Goal: Task Accomplishment & Management: Manage account settings

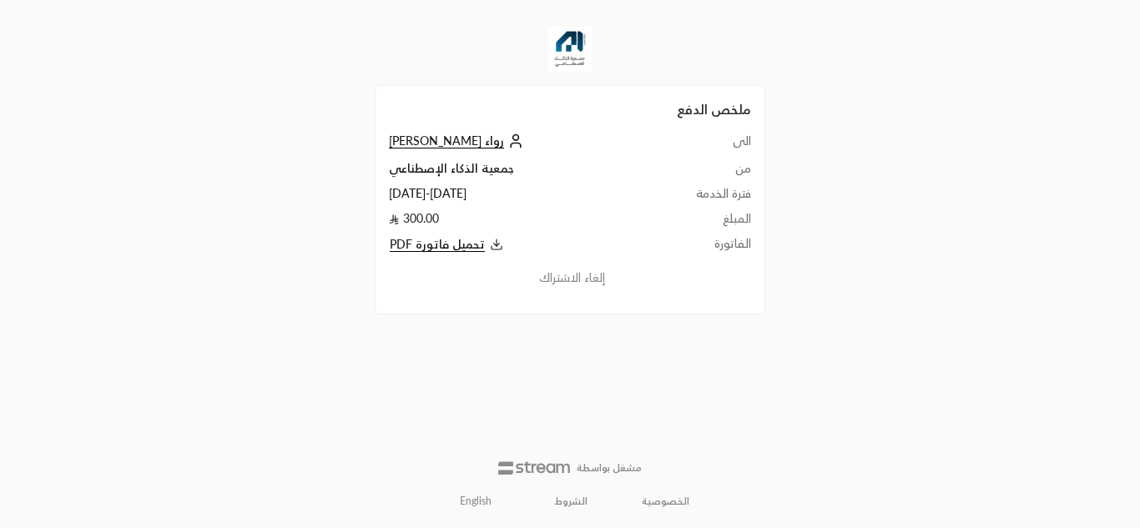
click at [471, 249] on span "تحميل فاتورة PDF" at bounding box center [437, 244] width 95 height 15
click at [501, 142] on span "رواء [PERSON_NAME]" at bounding box center [446, 140] width 115 height 15
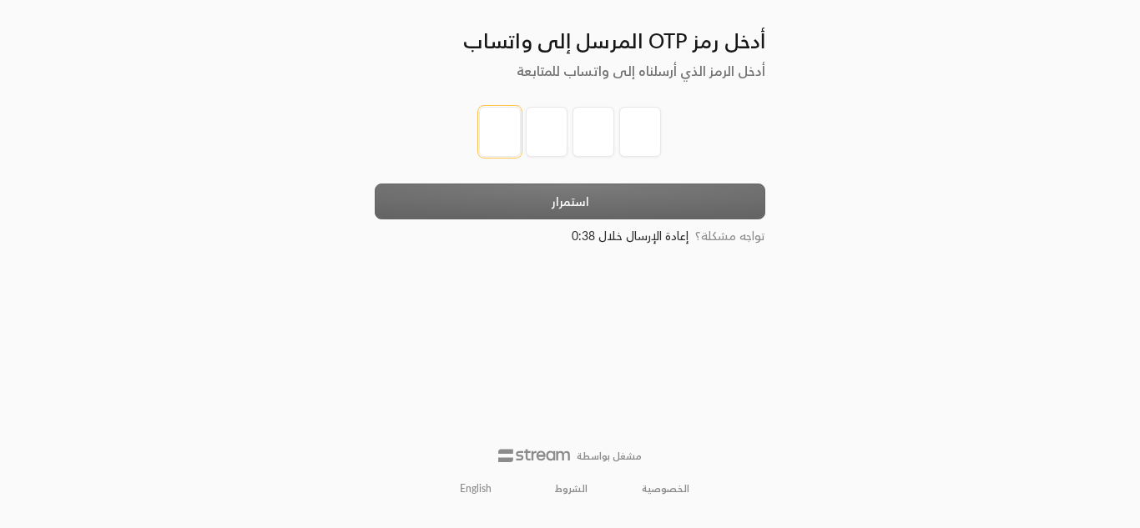
click at [498, 144] on input "tel" at bounding box center [500, 132] width 42 height 50
click at [489, 130] on input "tel" at bounding box center [500, 132] width 42 height 50
type input "2"
type input "4"
type input "6"
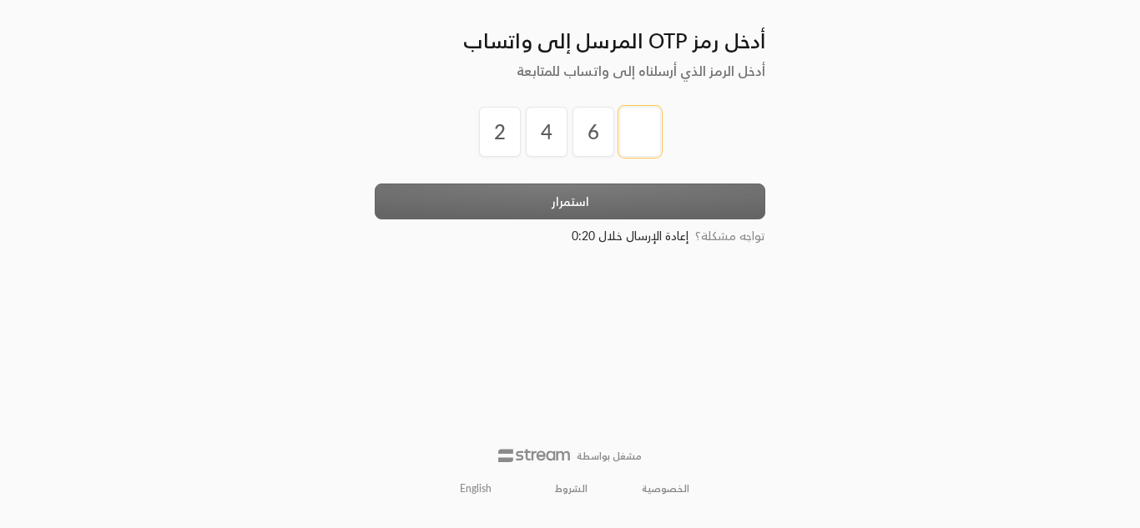
type input "5"
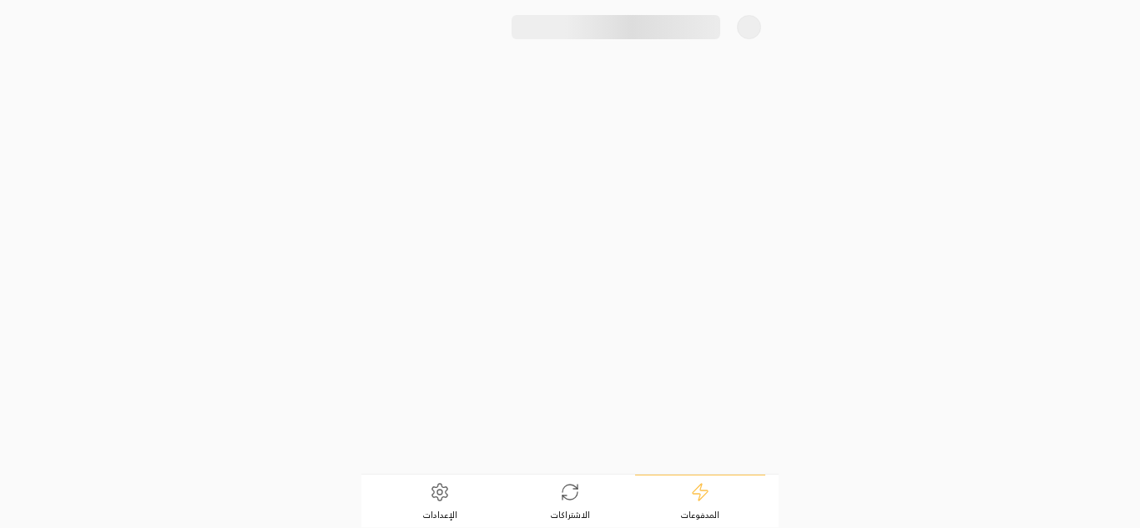
click at [520, 188] on div at bounding box center [569, 237] width 417 height 473
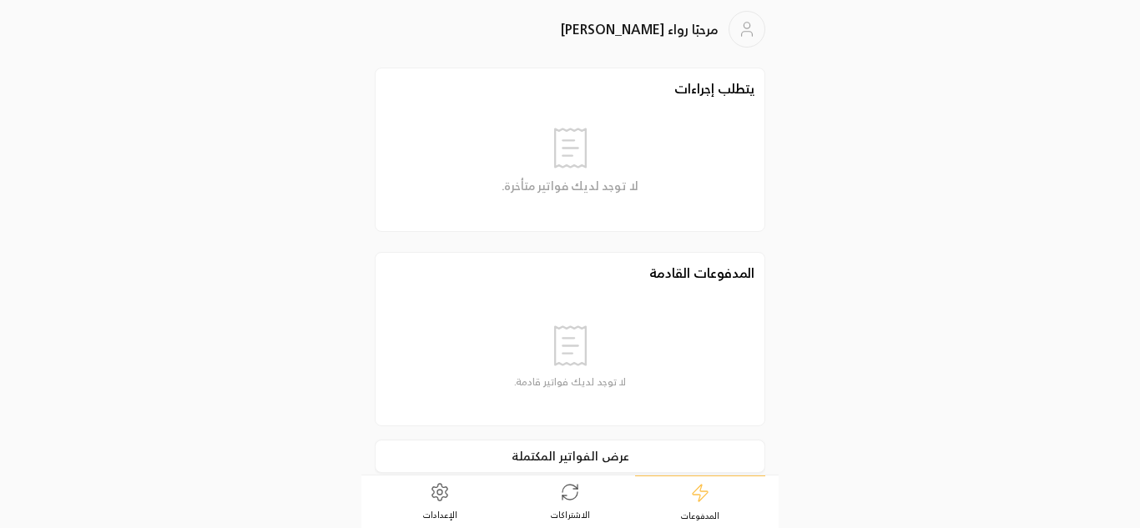
click at [562, 506] on link "الاشتراكات" at bounding box center [570, 502] width 130 height 52
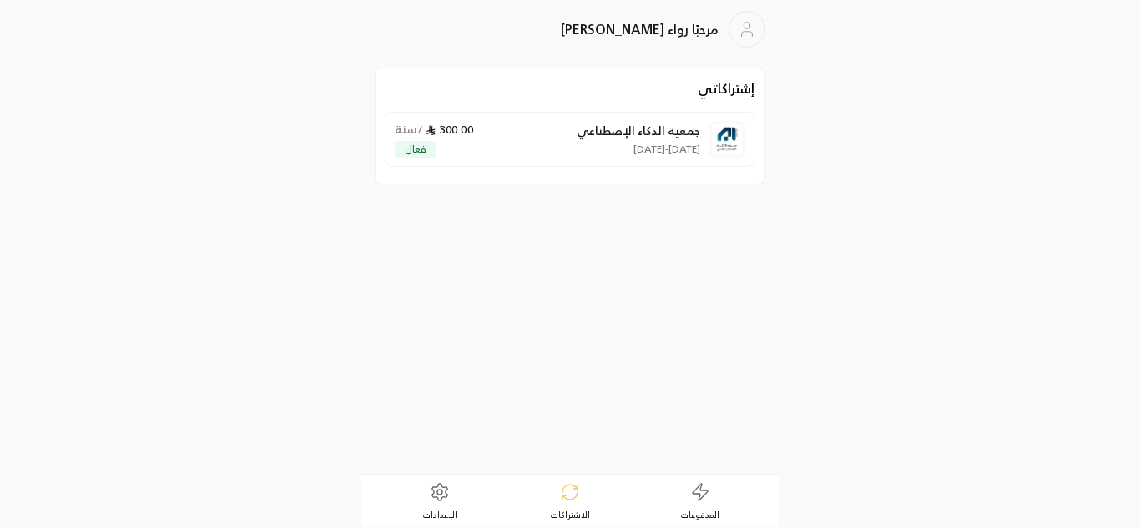
click at [441, 506] on link "الإعدادات" at bounding box center [440, 502] width 130 height 52
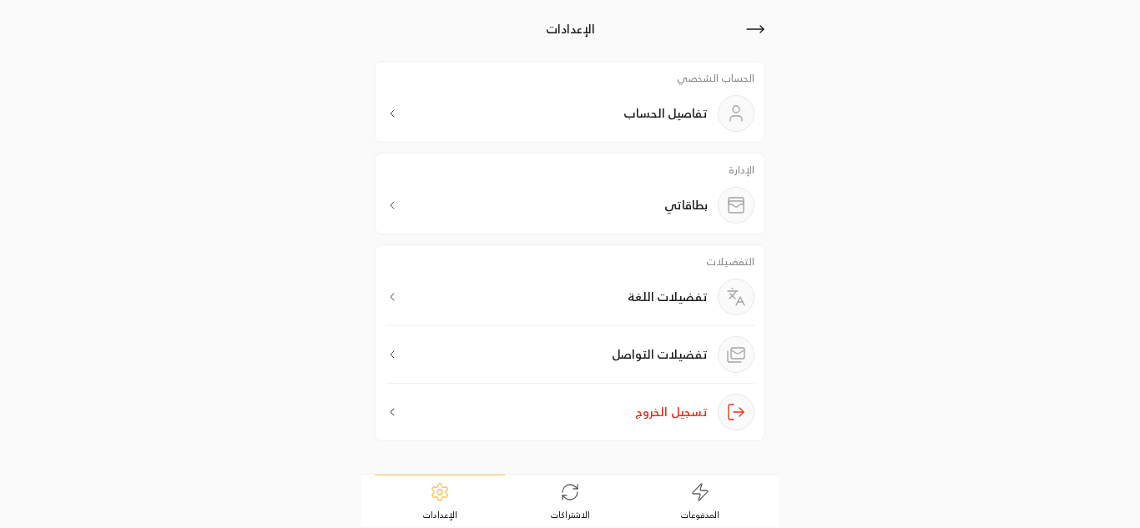
click at [646, 194] on div "بطاقاتي" at bounding box center [569, 205] width 369 height 37
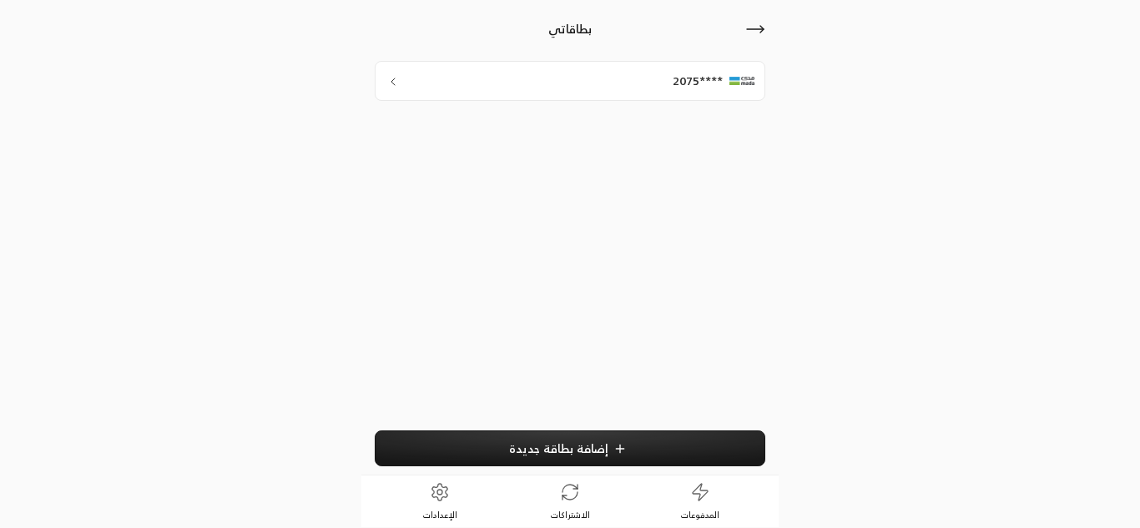
click at [390, 87] on icon at bounding box center [392, 81] width 13 height 13
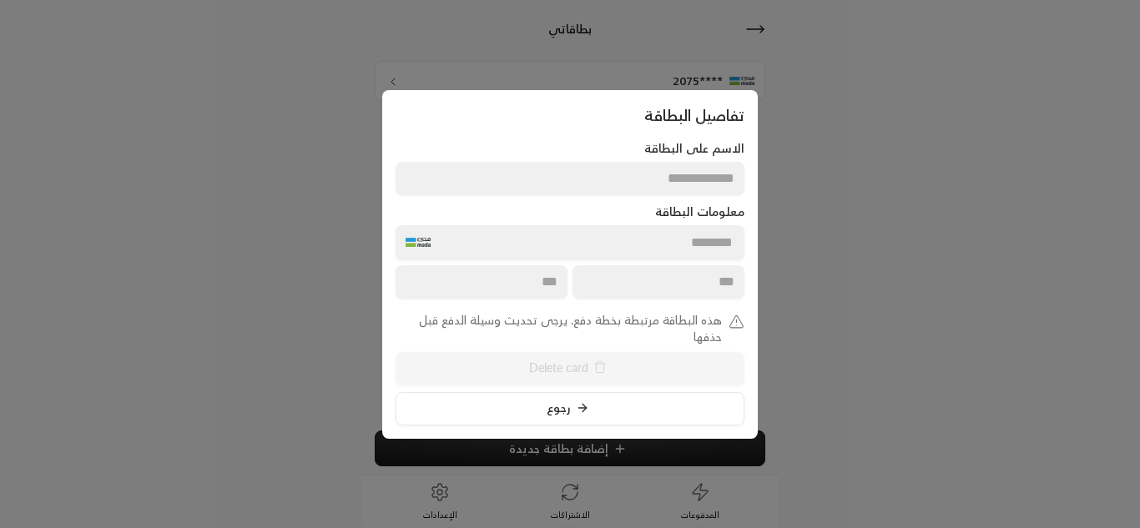
click at [636, 405] on button "رجوع" at bounding box center [569, 408] width 349 height 33
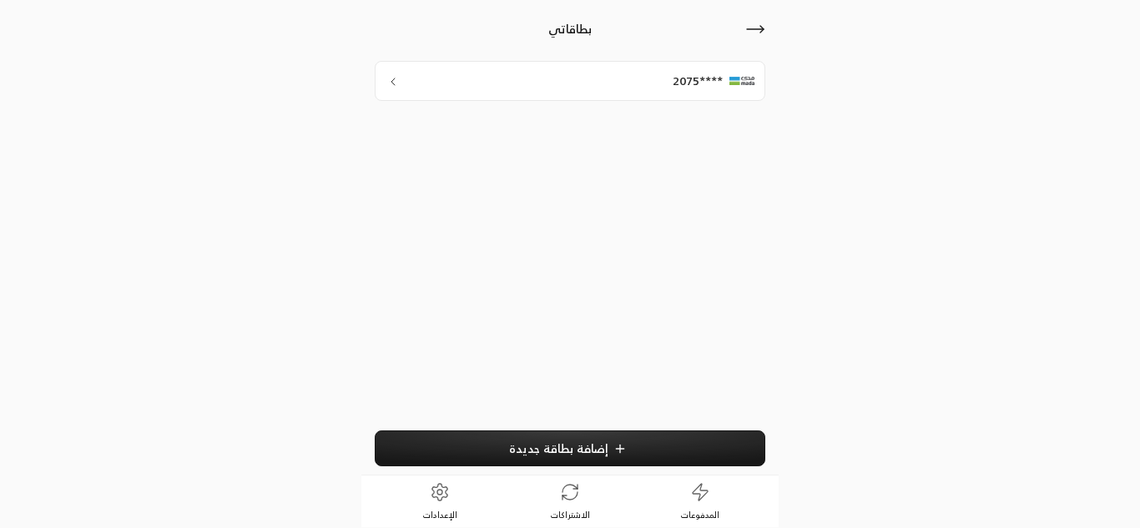
click at [750, 32] on icon at bounding box center [755, 29] width 20 height 20
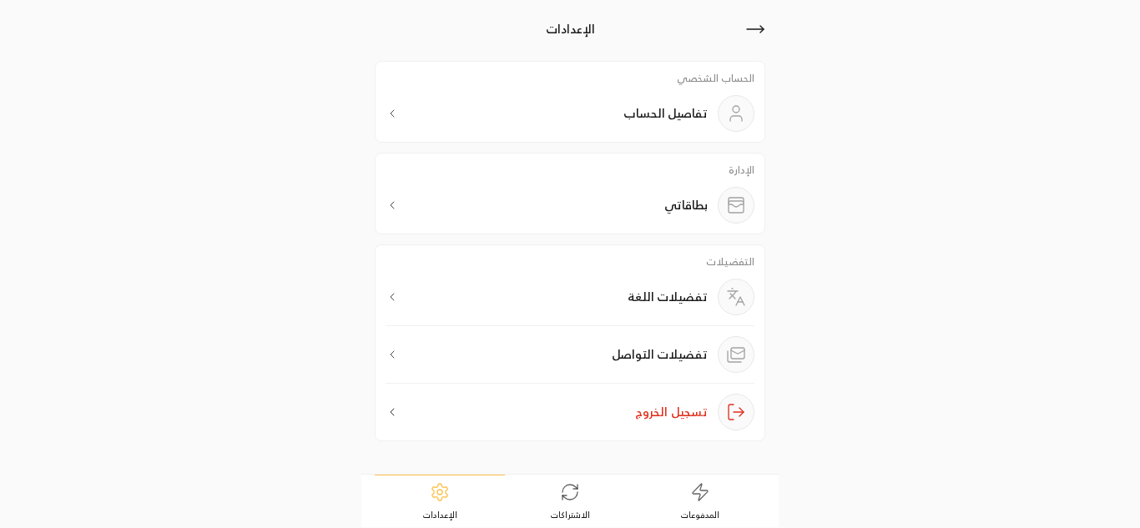
click at [652, 340] on div "تفضيلات التواصل" at bounding box center [683, 354] width 143 height 37
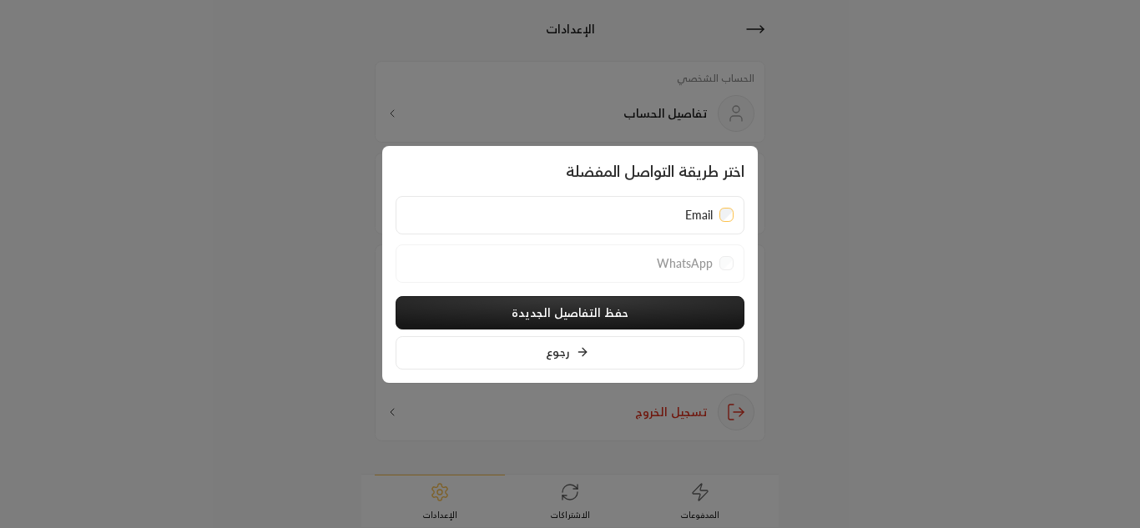
click at [724, 259] on div at bounding box center [726, 263] width 15 height 17
click at [711, 272] on div "WhatsApp" at bounding box center [569, 263] width 349 height 38
click at [620, 256] on div "WhatsApp" at bounding box center [569, 263] width 327 height 17
click at [728, 259] on div at bounding box center [726, 263] width 15 height 17
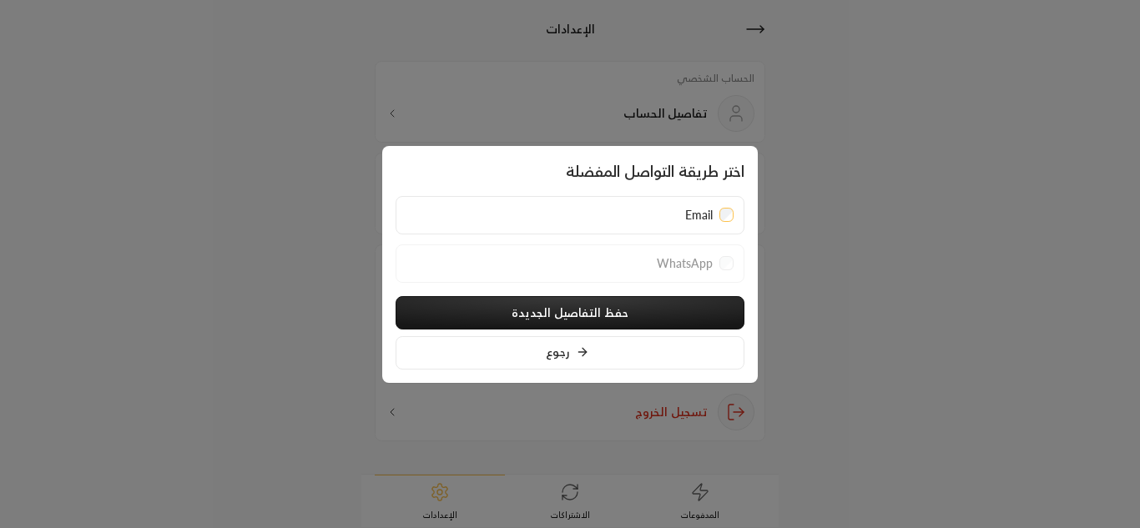
click at [663, 302] on button "حفظ التفاصيل الجديدة" at bounding box center [569, 312] width 349 height 33
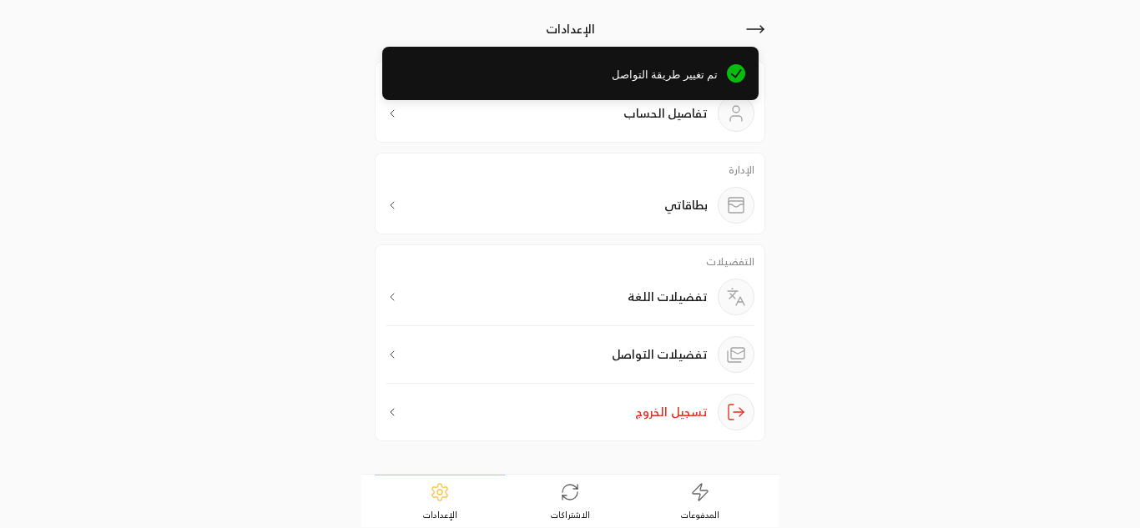
click at [675, 352] on p "تفضيلات التواصل" at bounding box center [660, 354] width 96 height 17
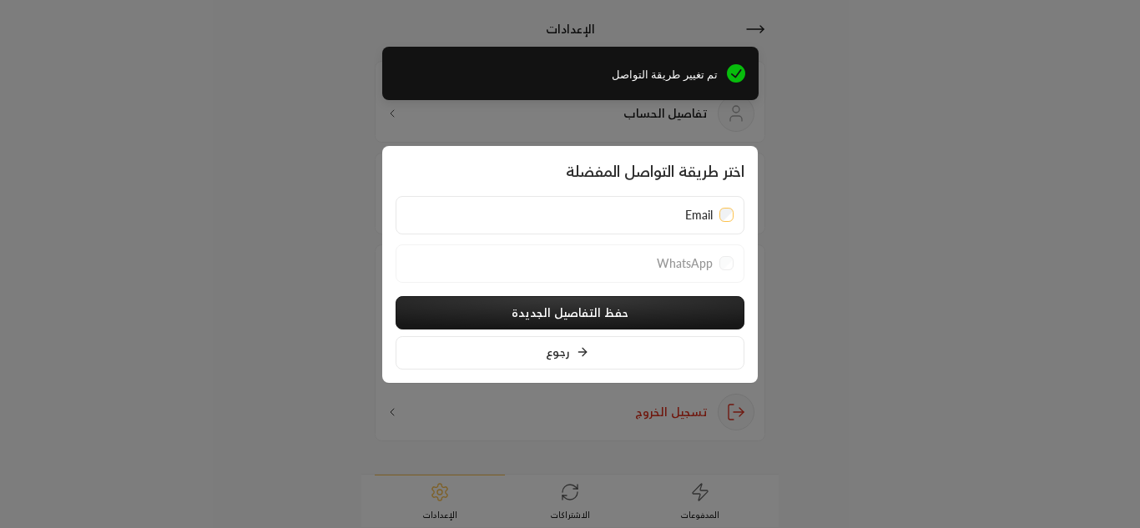
click at [688, 257] on span "WhatsApp" at bounding box center [685, 263] width 56 height 17
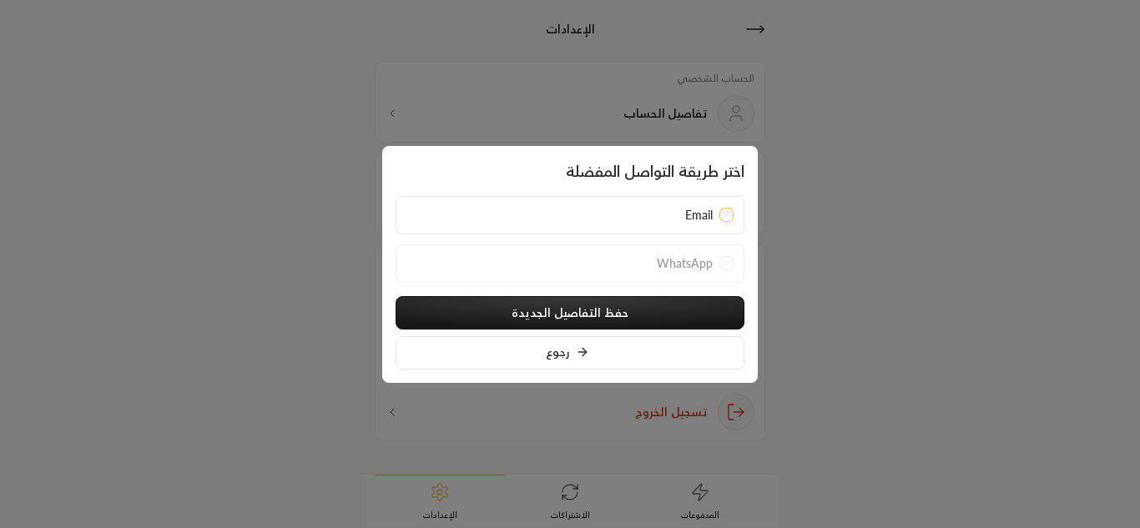
click at [607, 314] on button "حفظ التفاصيل الجديدة" at bounding box center [569, 312] width 349 height 33
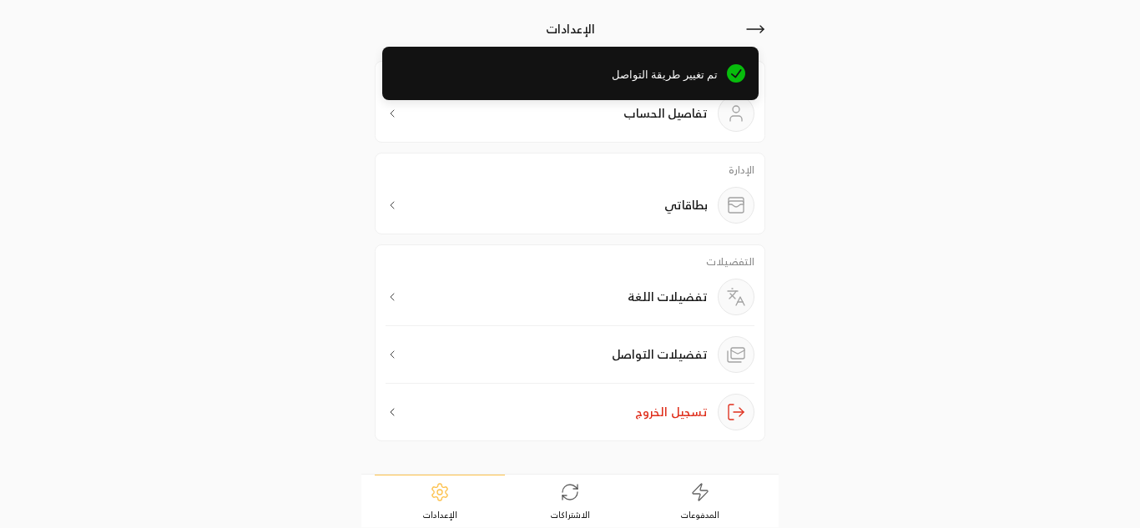
click at [668, 340] on div "تفضيلات التواصل" at bounding box center [683, 354] width 143 height 37
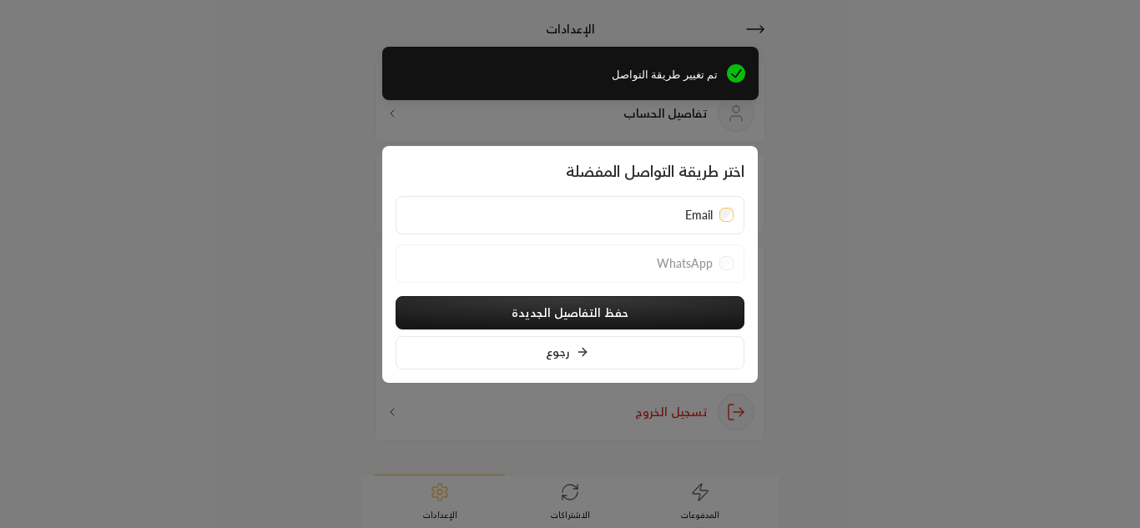
click at [889, 304] on div at bounding box center [570, 264] width 1140 height 528
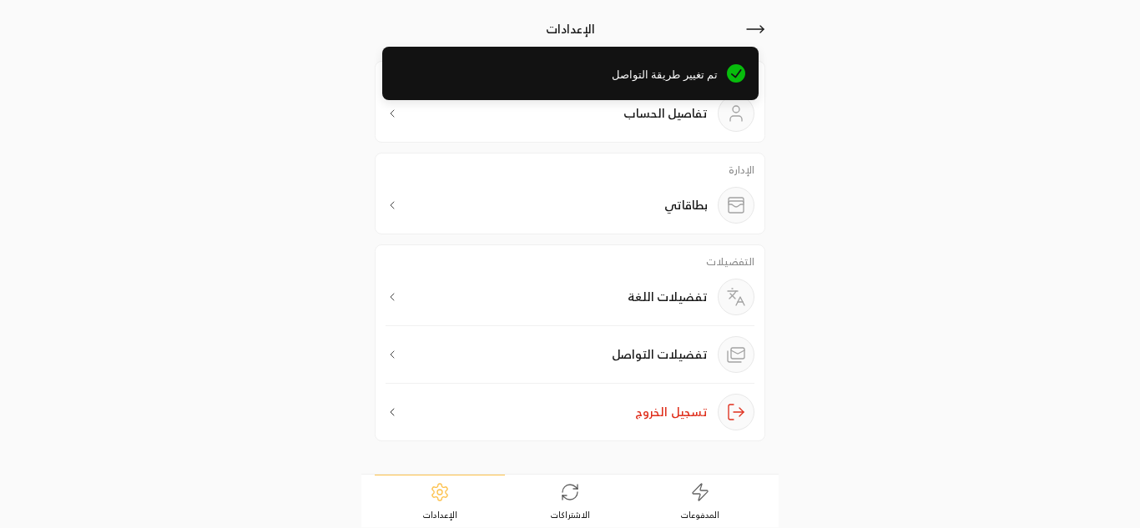
click at [658, 285] on div "تفضيلات اللغة" at bounding box center [690, 297] width 127 height 37
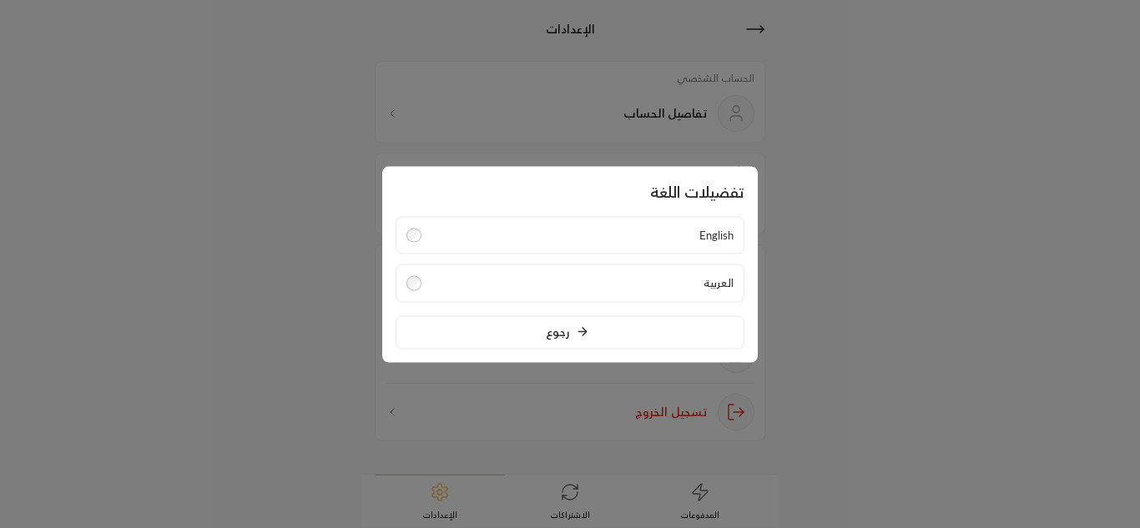
click at [798, 299] on div at bounding box center [570, 264] width 1140 height 528
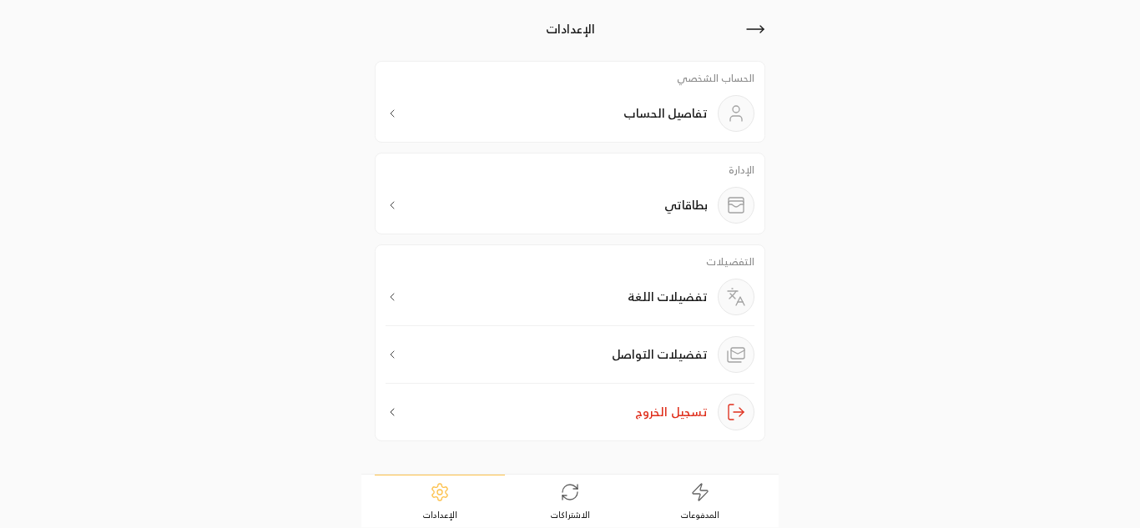
click at [686, 122] on p "تفاصيل الحساب" at bounding box center [665, 113] width 84 height 17
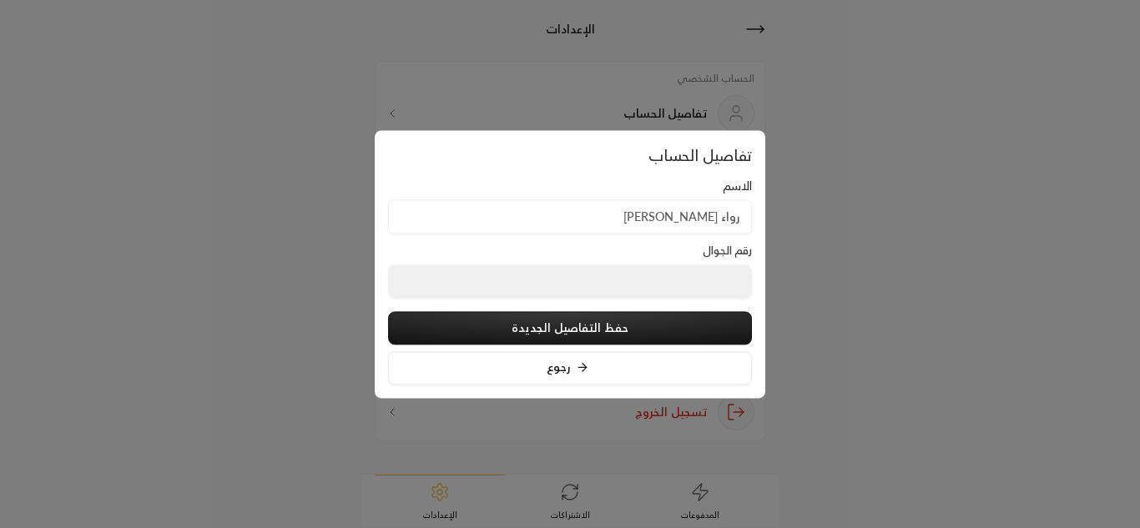
click at [664, 206] on input "رواء [PERSON_NAME]" at bounding box center [570, 216] width 364 height 34
click at [611, 320] on button "حفظ التفاصيل الجديدة" at bounding box center [570, 327] width 364 height 33
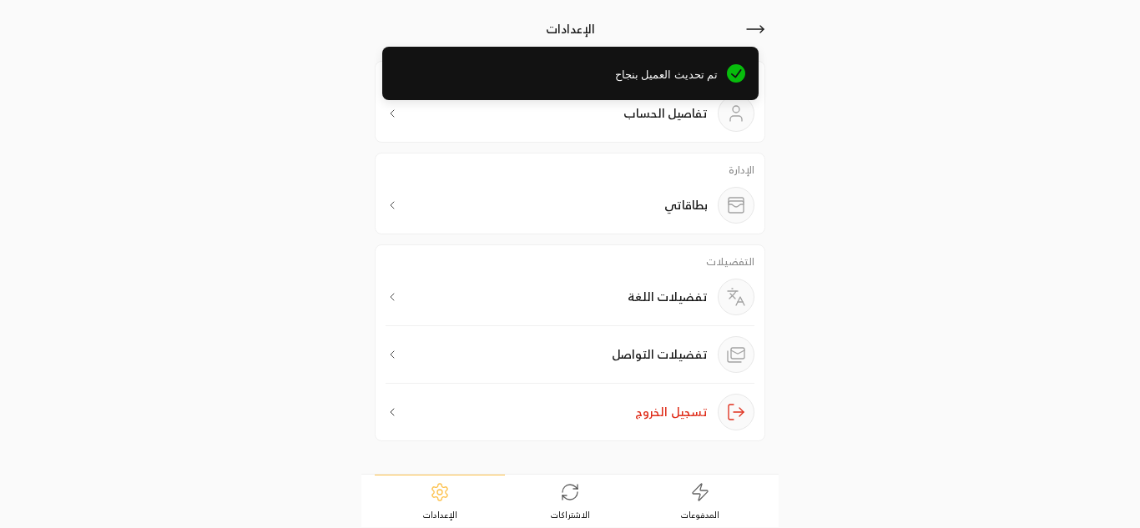
click at [694, 494] on icon at bounding box center [700, 491] width 15 height 17
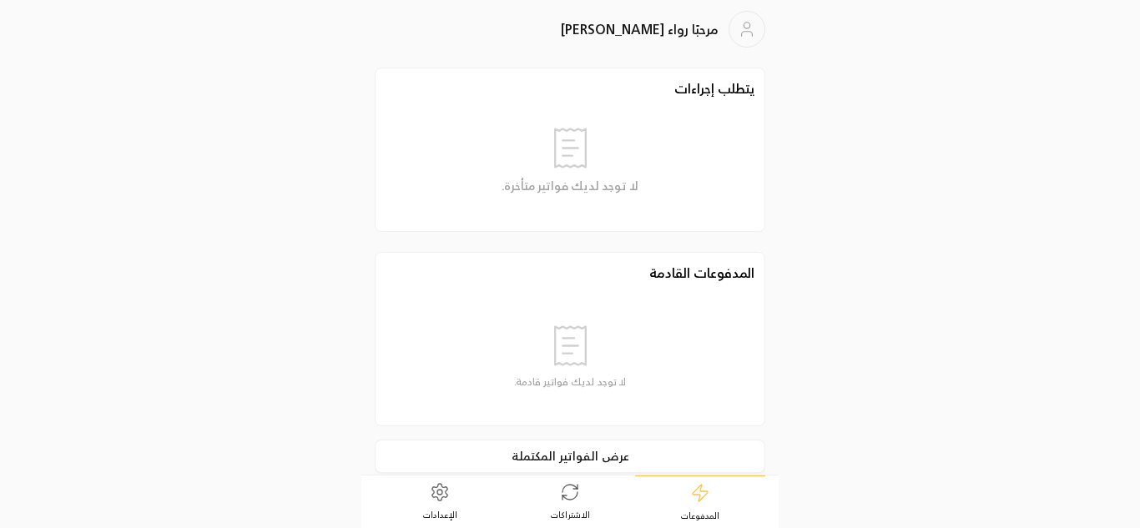
click at [586, 515] on span "الاشتراكات" at bounding box center [570, 515] width 39 height 12
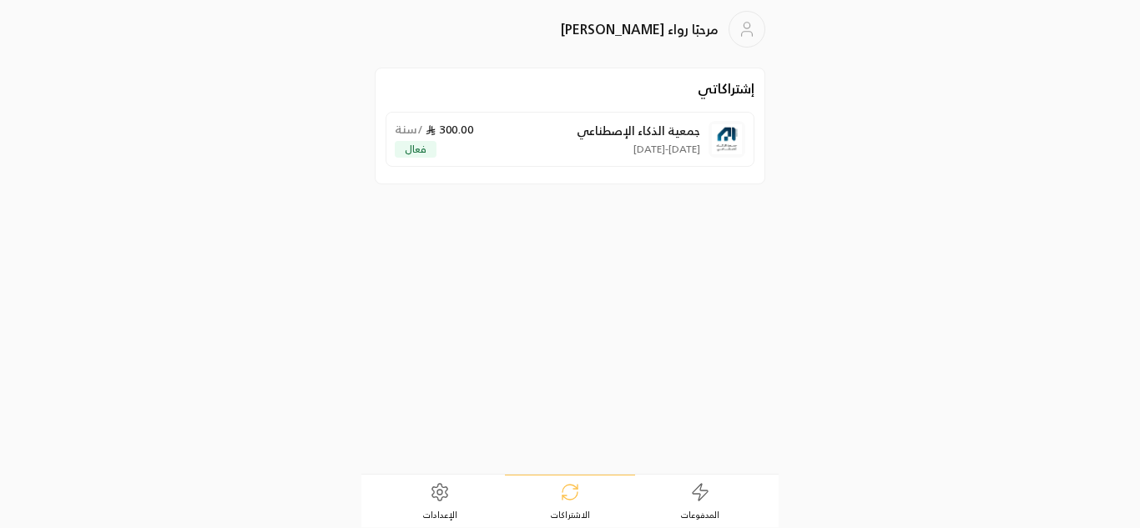
click at [667, 137] on p "جمعية الذكاء الإصطناعي" at bounding box center [638, 131] width 123 height 17
